Goal: Transaction & Acquisition: Purchase product/service

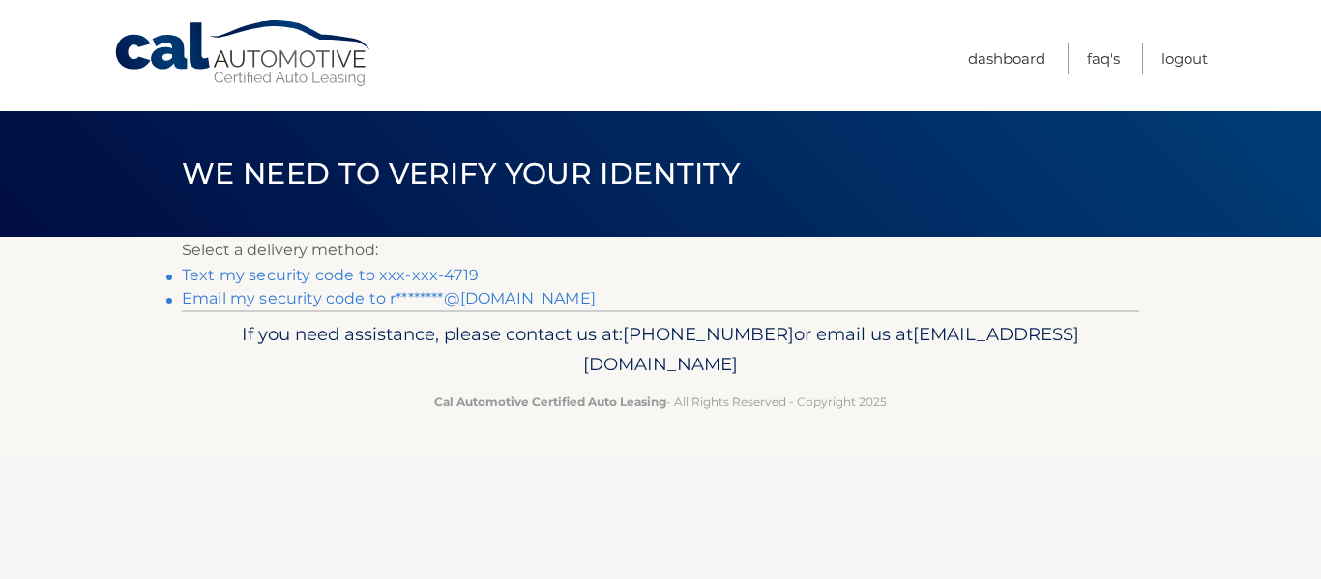
click at [424, 270] on link "Text my security code to xxx-xxx-4719" at bounding box center [330, 275] width 297 height 18
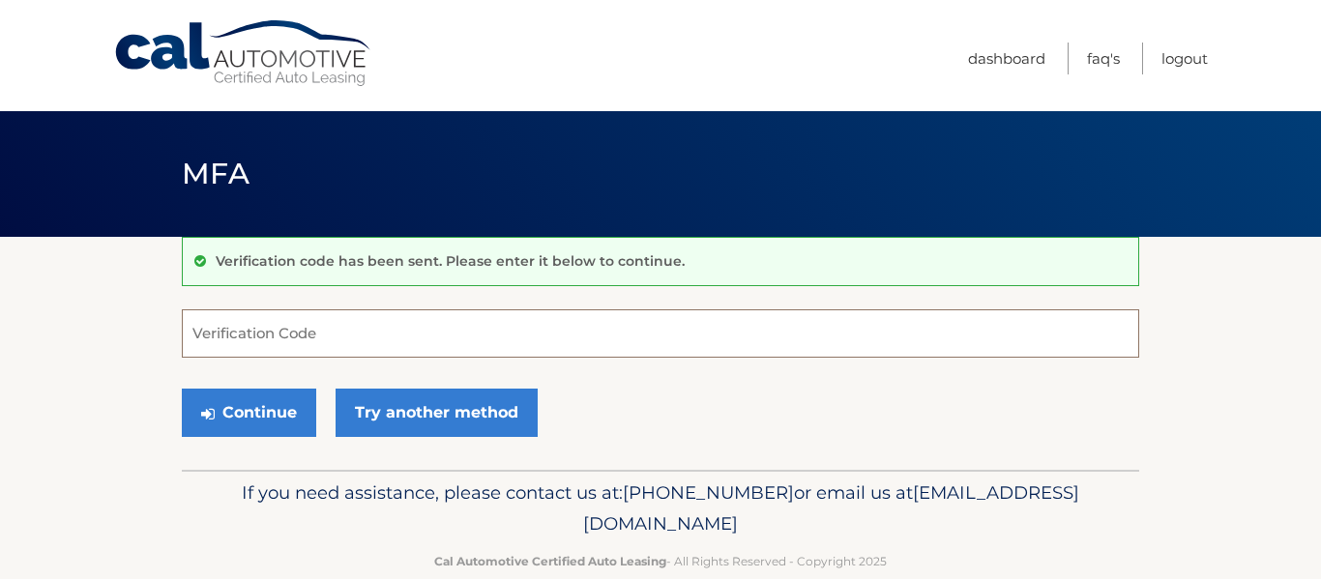
click at [286, 356] on input "Verification Code" at bounding box center [660, 333] width 957 height 48
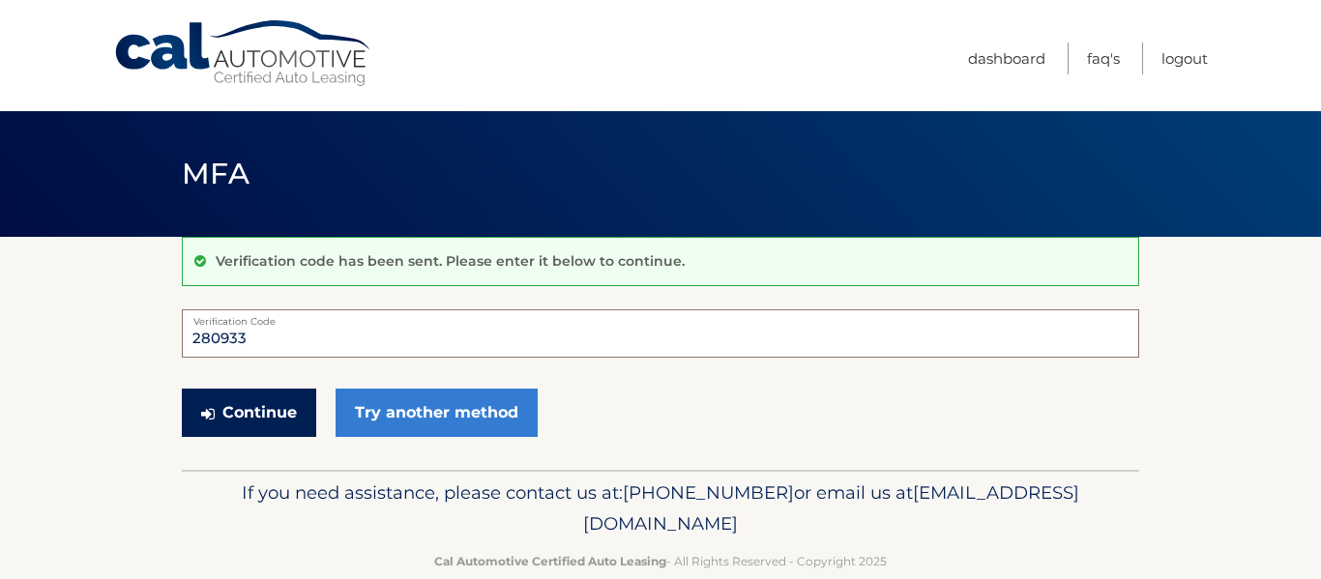
type input "280933"
click at [288, 426] on button "Continue" at bounding box center [249, 413] width 134 height 48
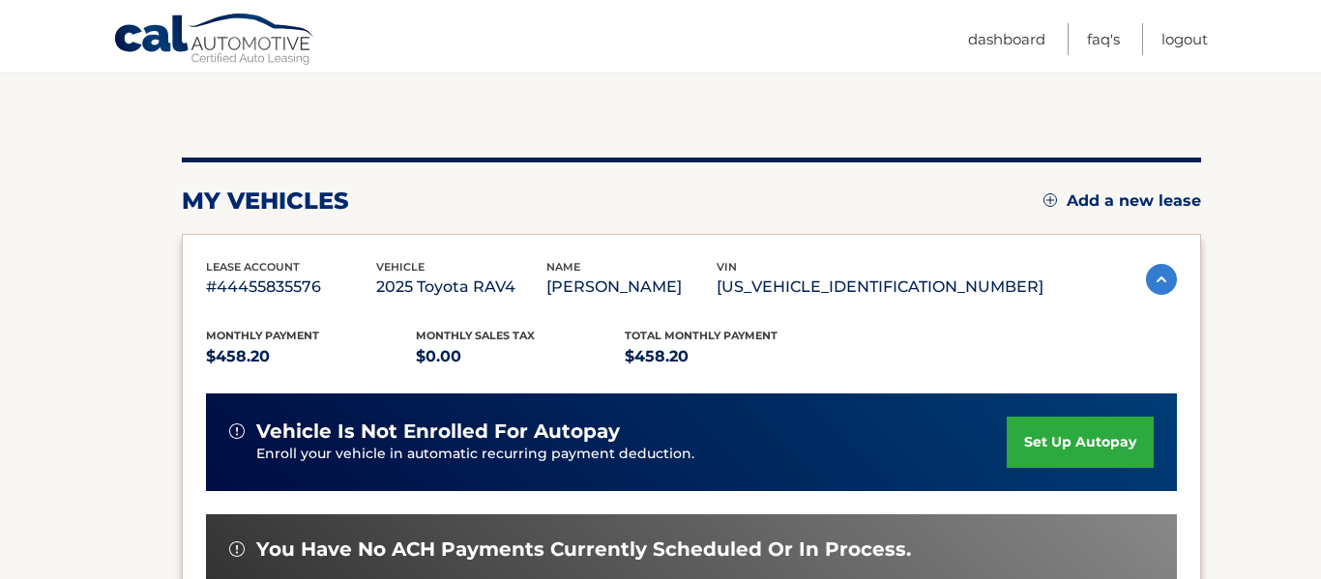
scroll to position [168, 0]
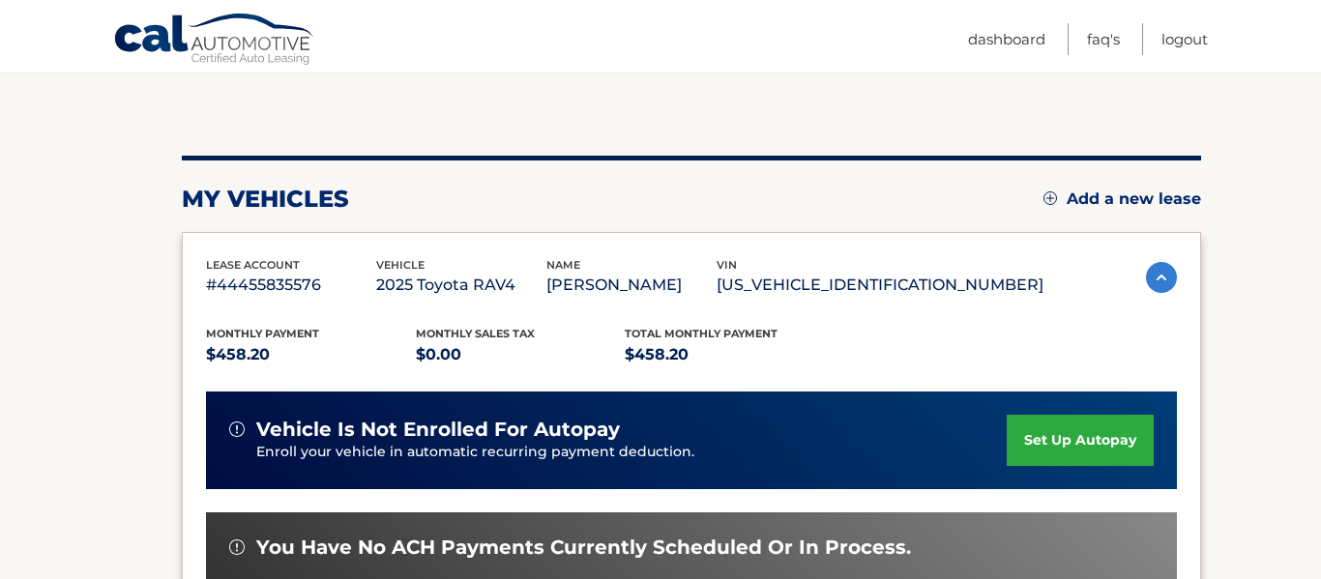
click at [1154, 269] on img at bounding box center [1161, 277] width 31 height 31
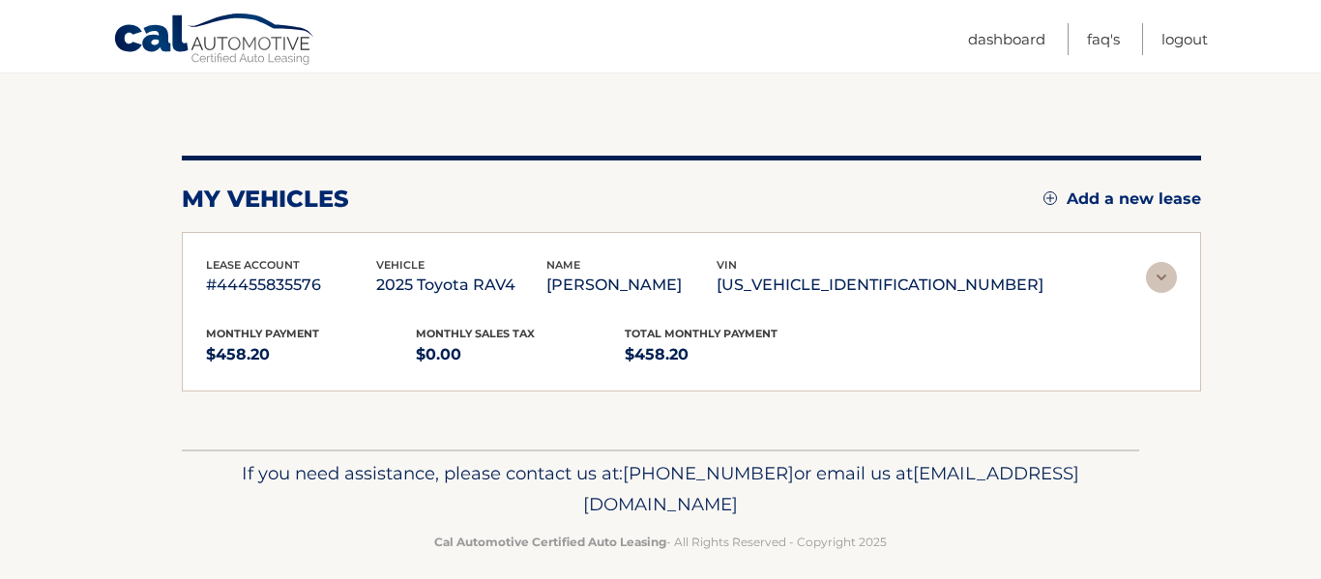
scroll to position [117, 0]
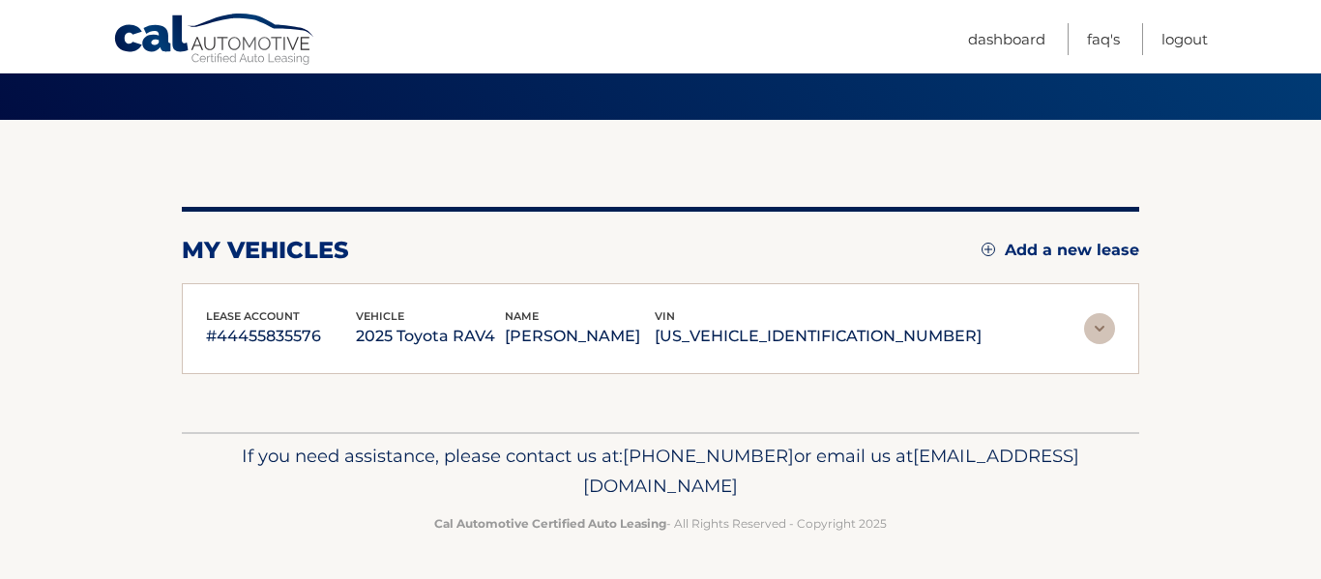
click at [1107, 337] on img at bounding box center [1099, 328] width 31 height 31
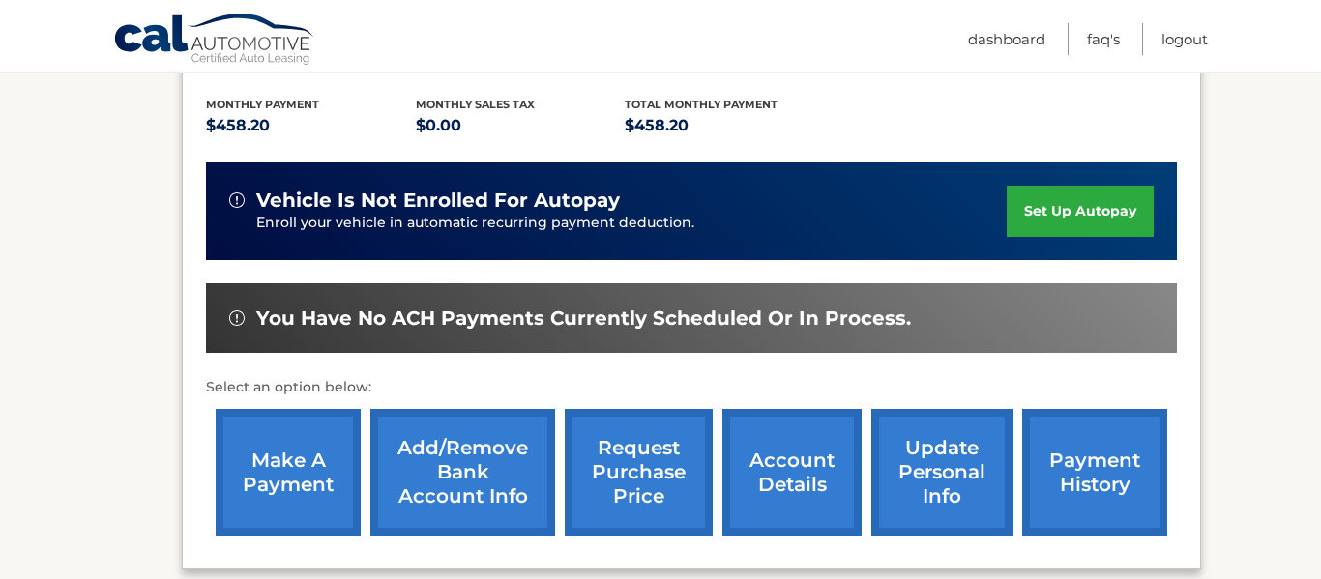
scroll to position [401, 0]
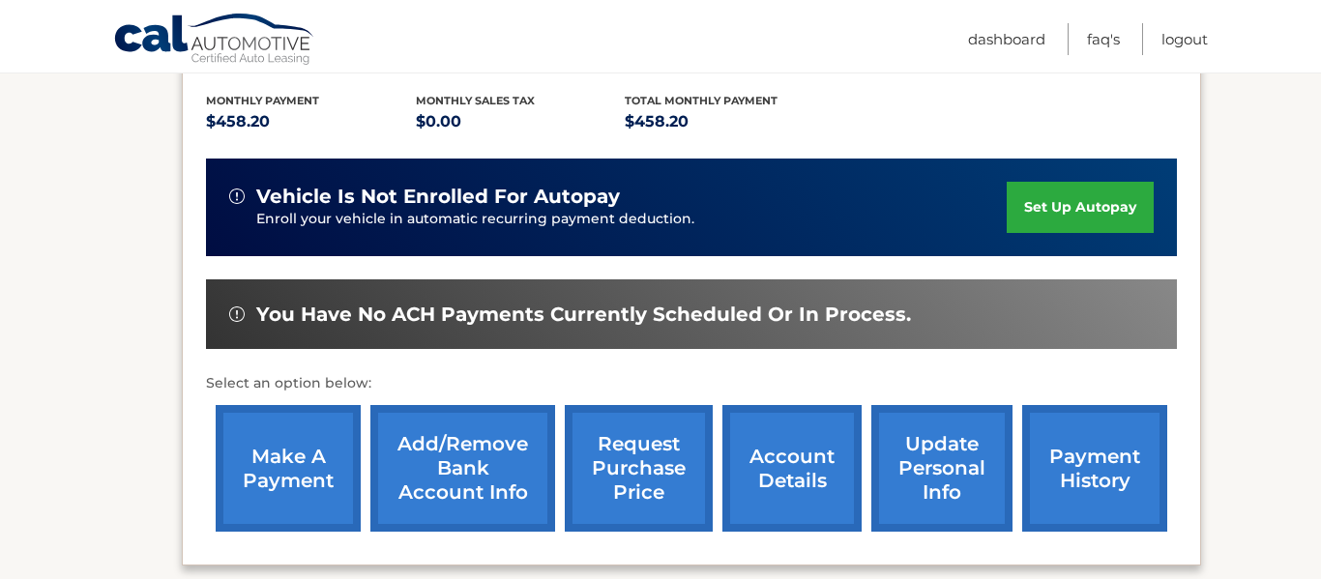
click at [312, 460] on link "make a payment" at bounding box center [288, 468] width 145 height 127
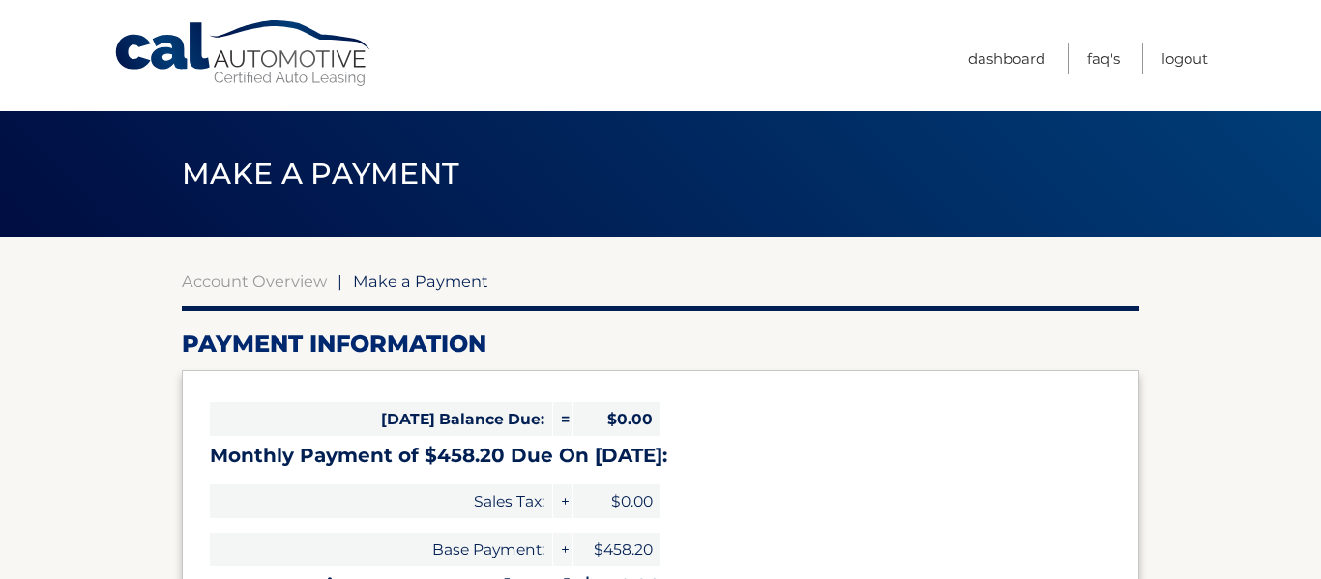
select select "OWQ2ODk1MmQtYzc5Yy00NTQwLWFhOTMtODlkZTUwMWUwZTg2"
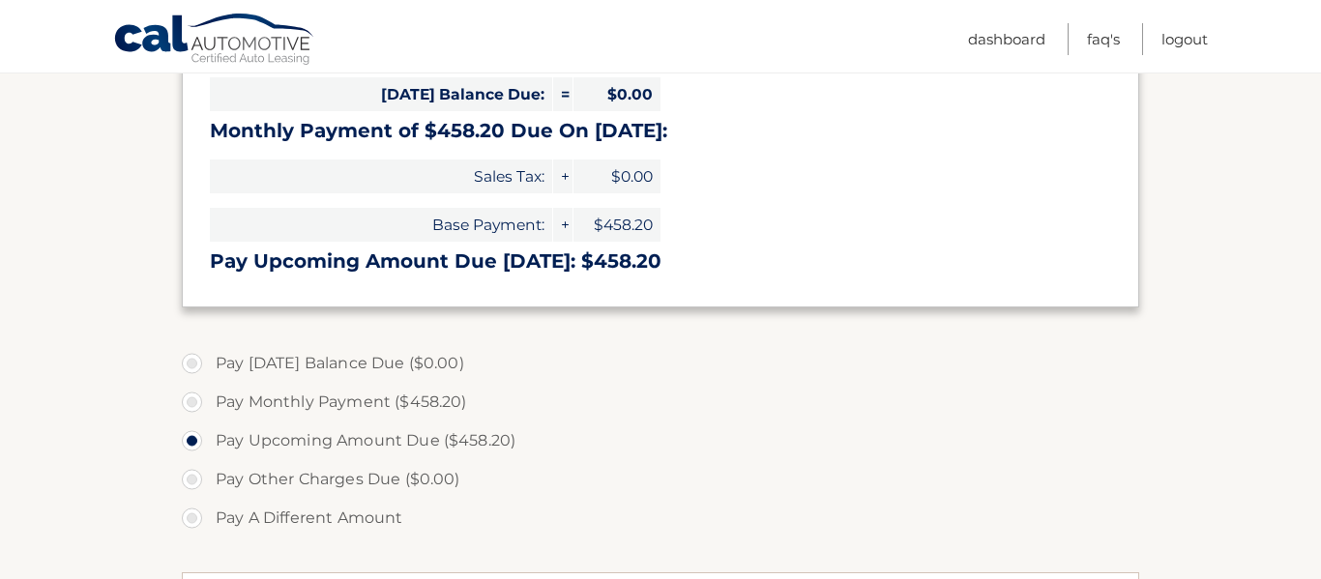
scroll to position [327, 0]
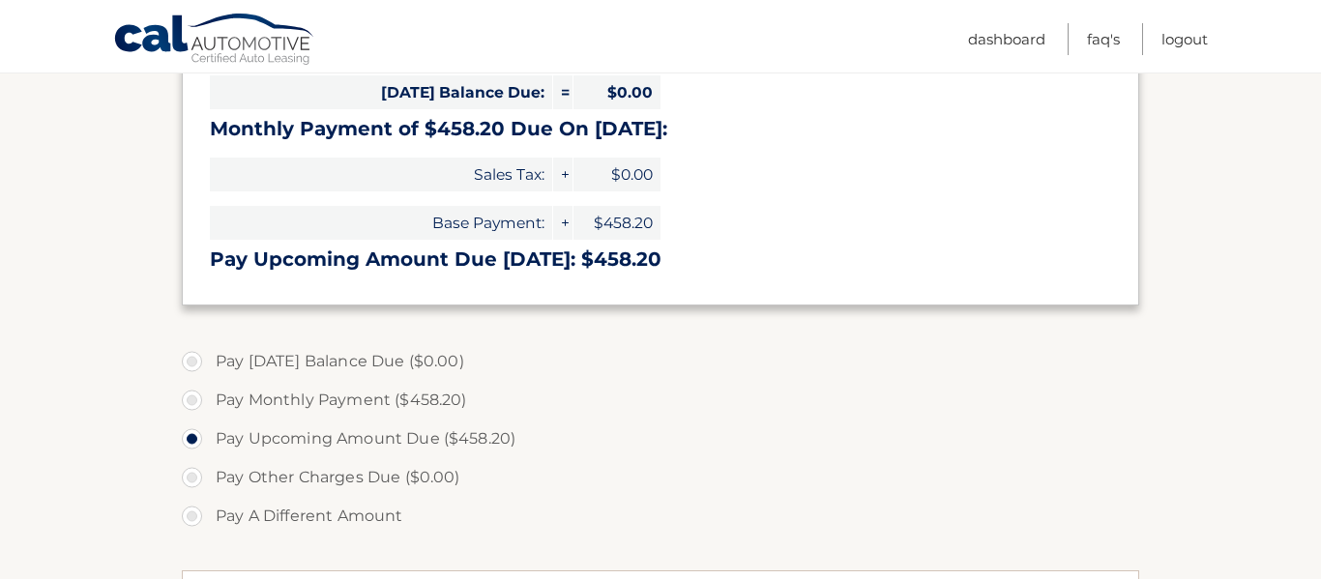
click at [195, 516] on label "Pay A Different Amount" at bounding box center [660, 516] width 957 height 39
click at [195, 516] on input "Pay A Different Amount" at bounding box center [199, 512] width 19 height 31
radio input "true"
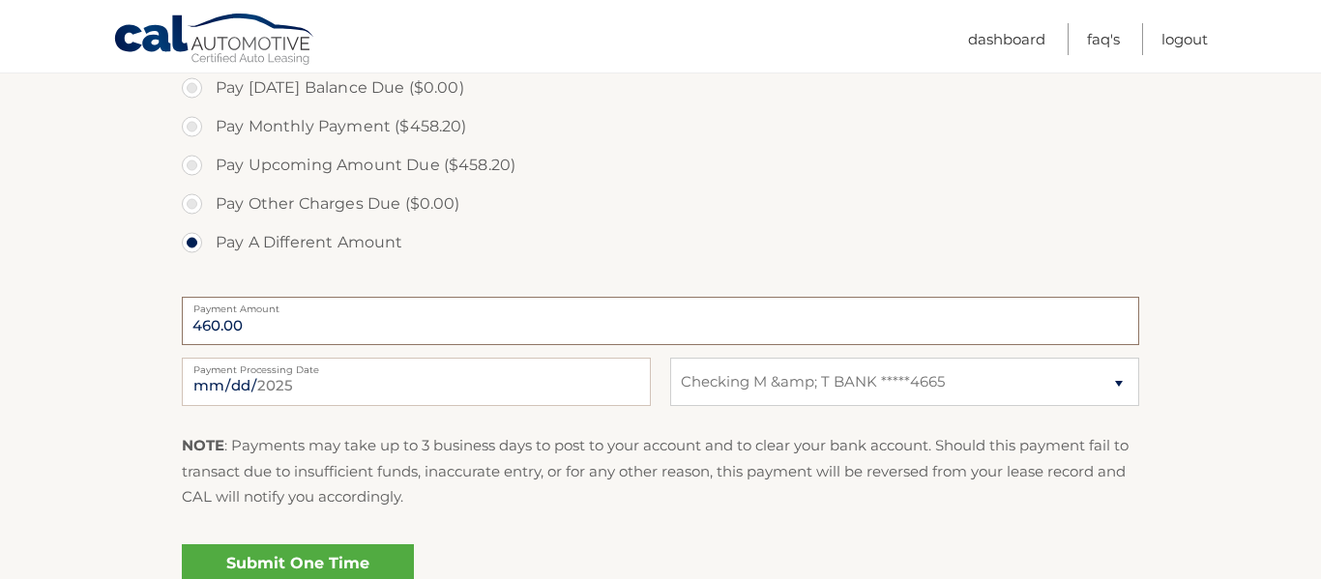
scroll to position [603, 0]
type input "460.00"
click at [345, 548] on link "Submit One Time Payment" at bounding box center [298, 572] width 232 height 62
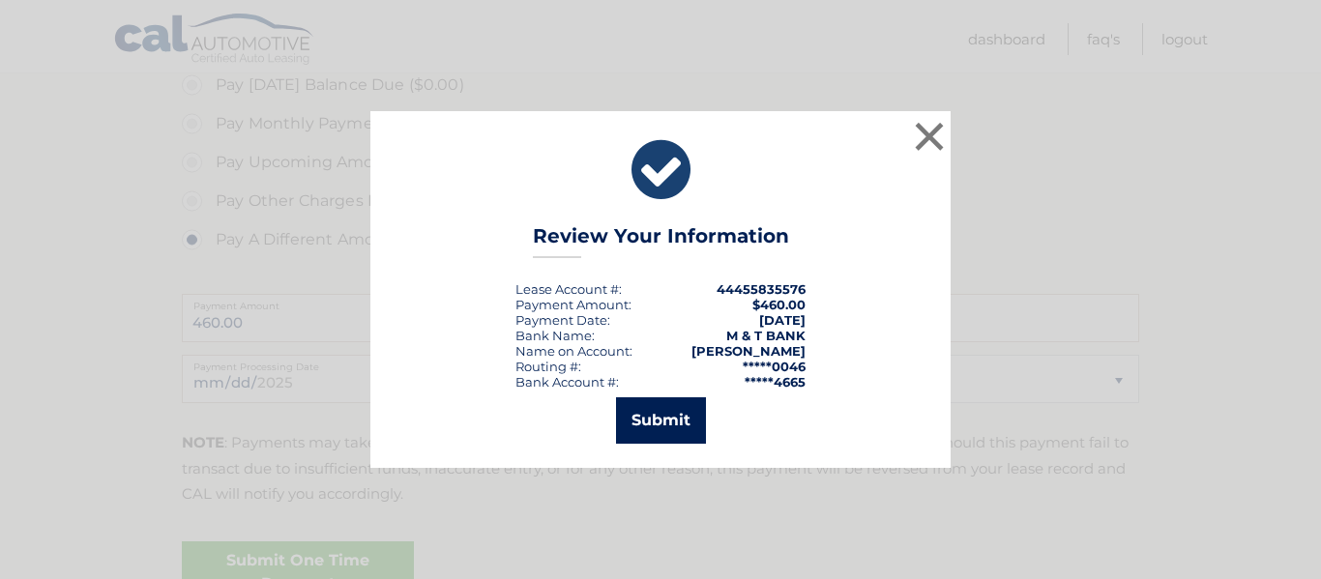
click at [692, 422] on button "Submit" at bounding box center [661, 420] width 90 height 46
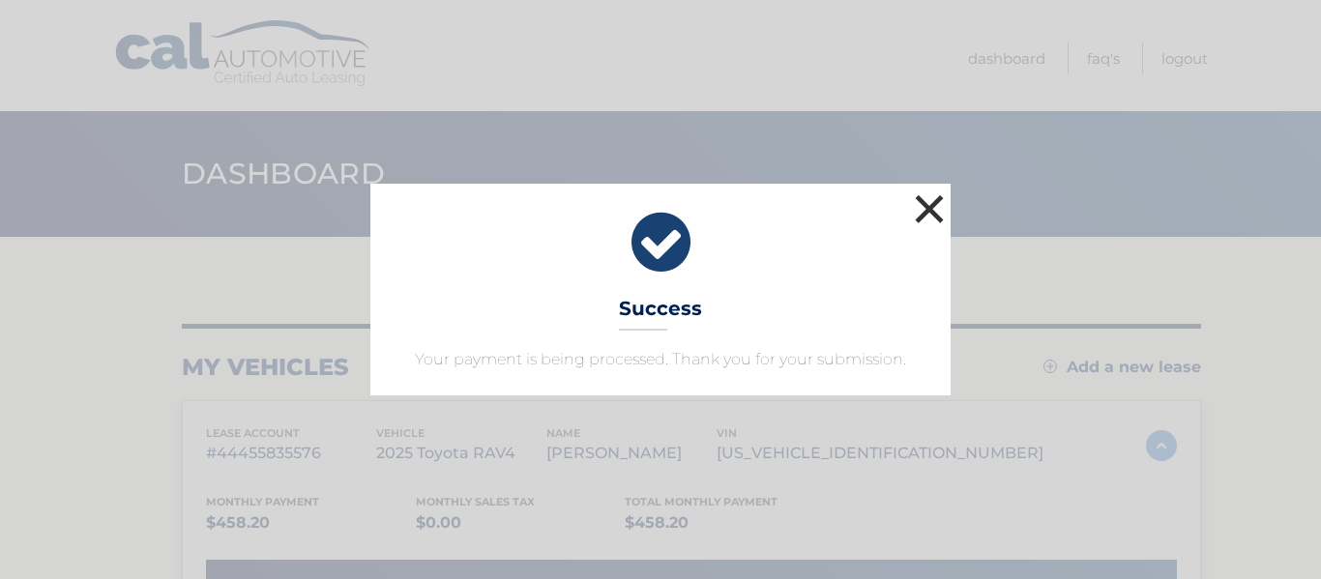
click at [934, 211] on button "×" at bounding box center [929, 209] width 39 height 39
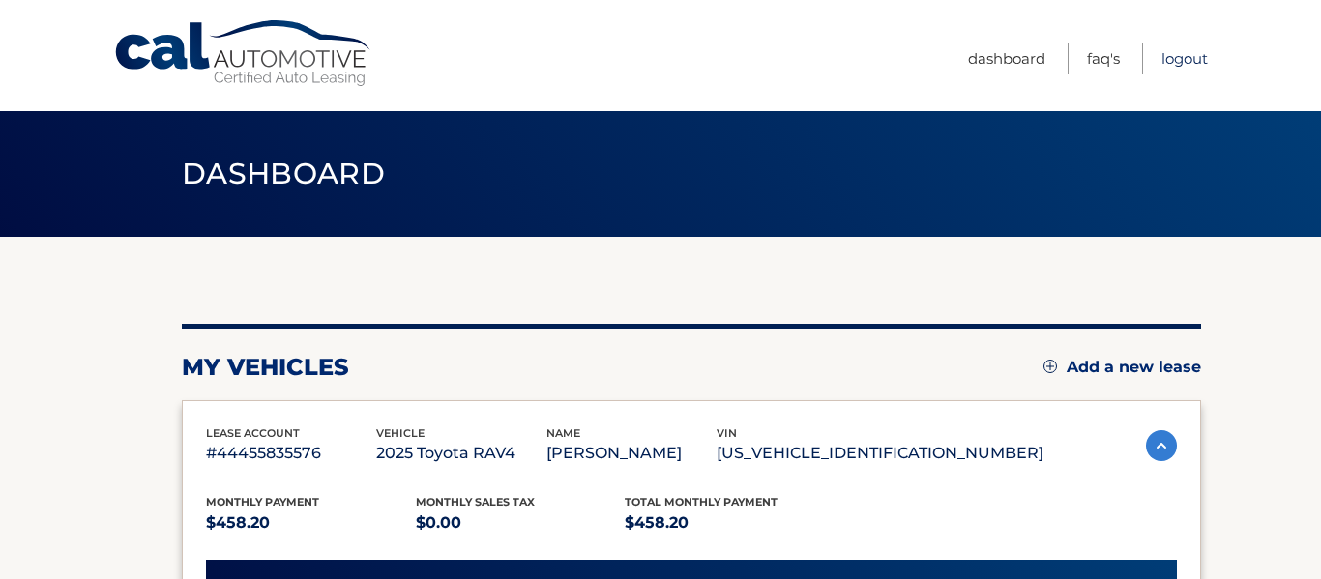
click at [1194, 52] on link "Logout" at bounding box center [1184, 59] width 46 height 32
